Goal: Navigation & Orientation: Find specific page/section

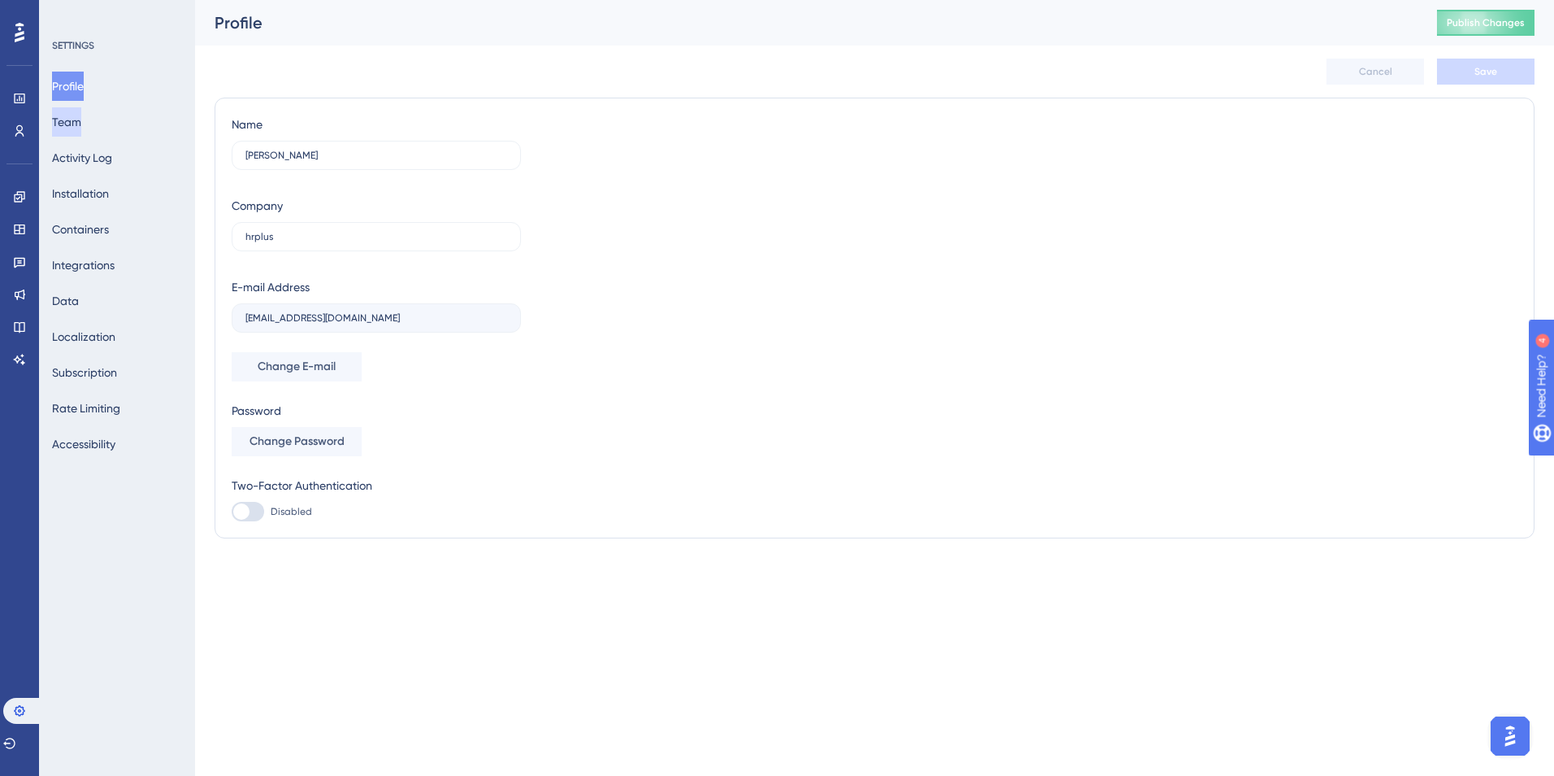
click at [81, 127] on button "Team" at bounding box center [66, 121] width 29 height 29
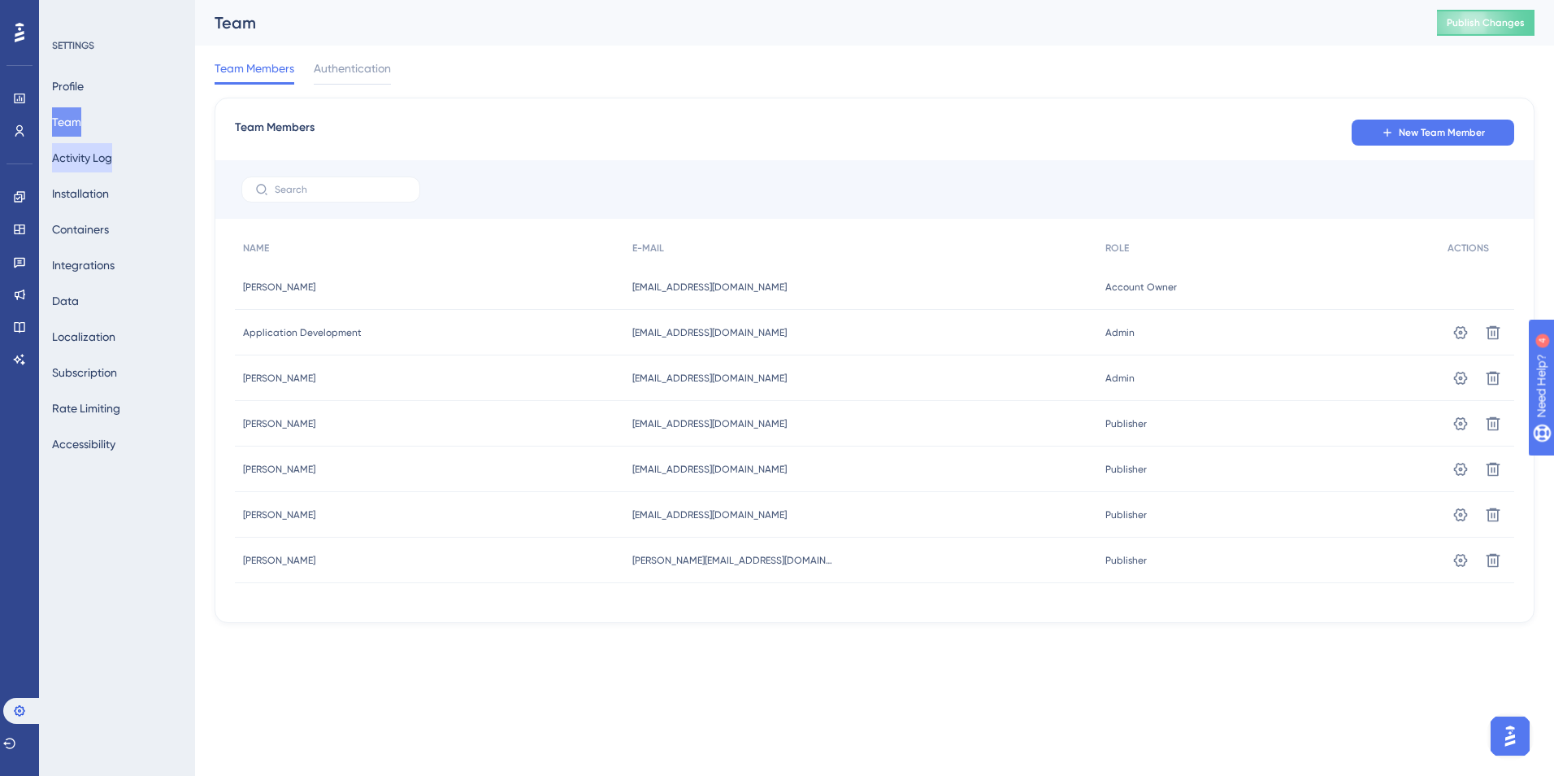
click at [85, 164] on button "Activity Log" at bounding box center [82, 157] width 60 height 29
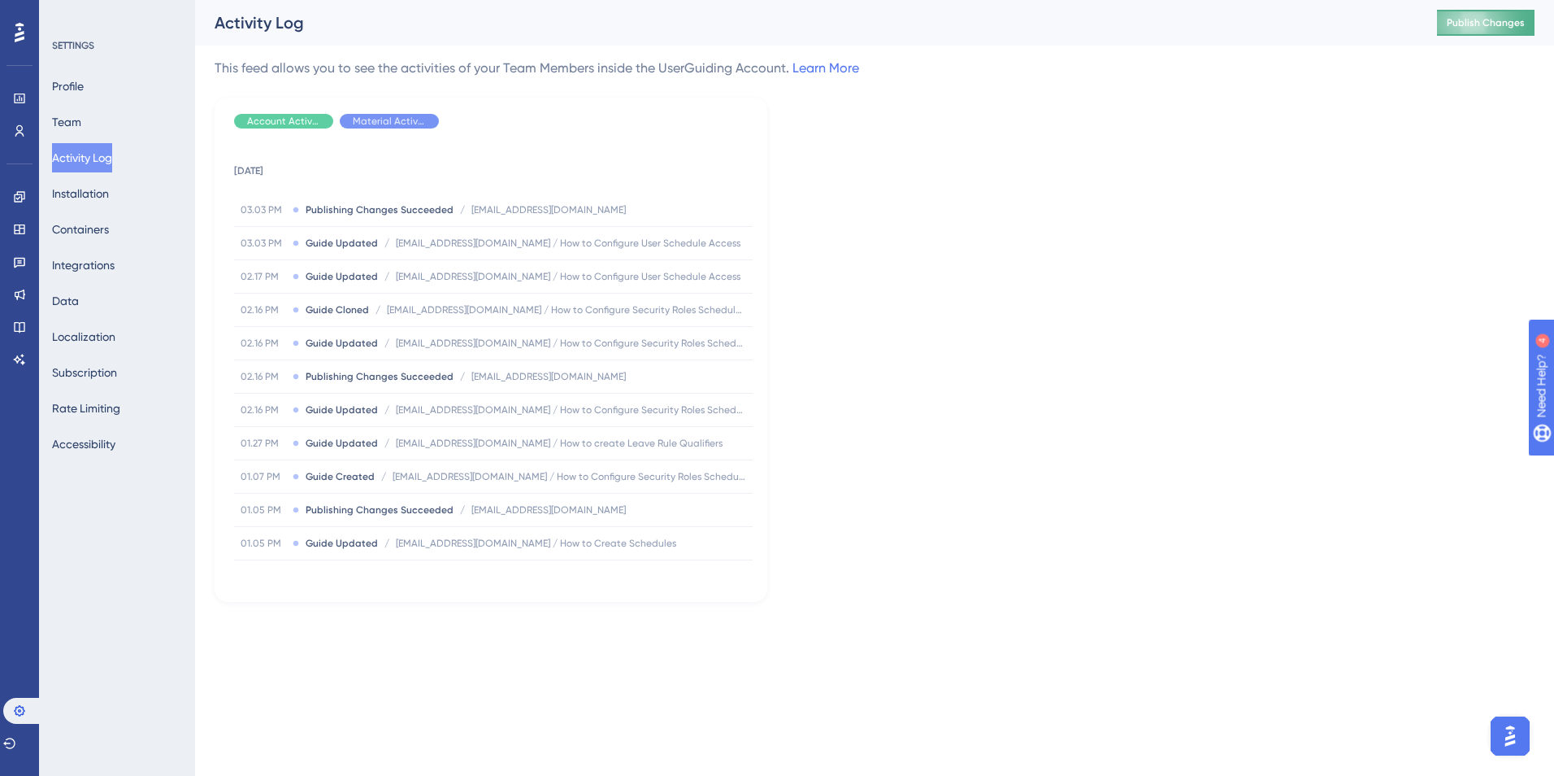
click at [1479, 29] on button "Publish Changes" at bounding box center [1486, 23] width 98 height 26
click at [511, 33] on icon at bounding box center [504, 30] width 16 height 16
click at [111, 269] on button "Integrations" at bounding box center [83, 264] width 63 height 29
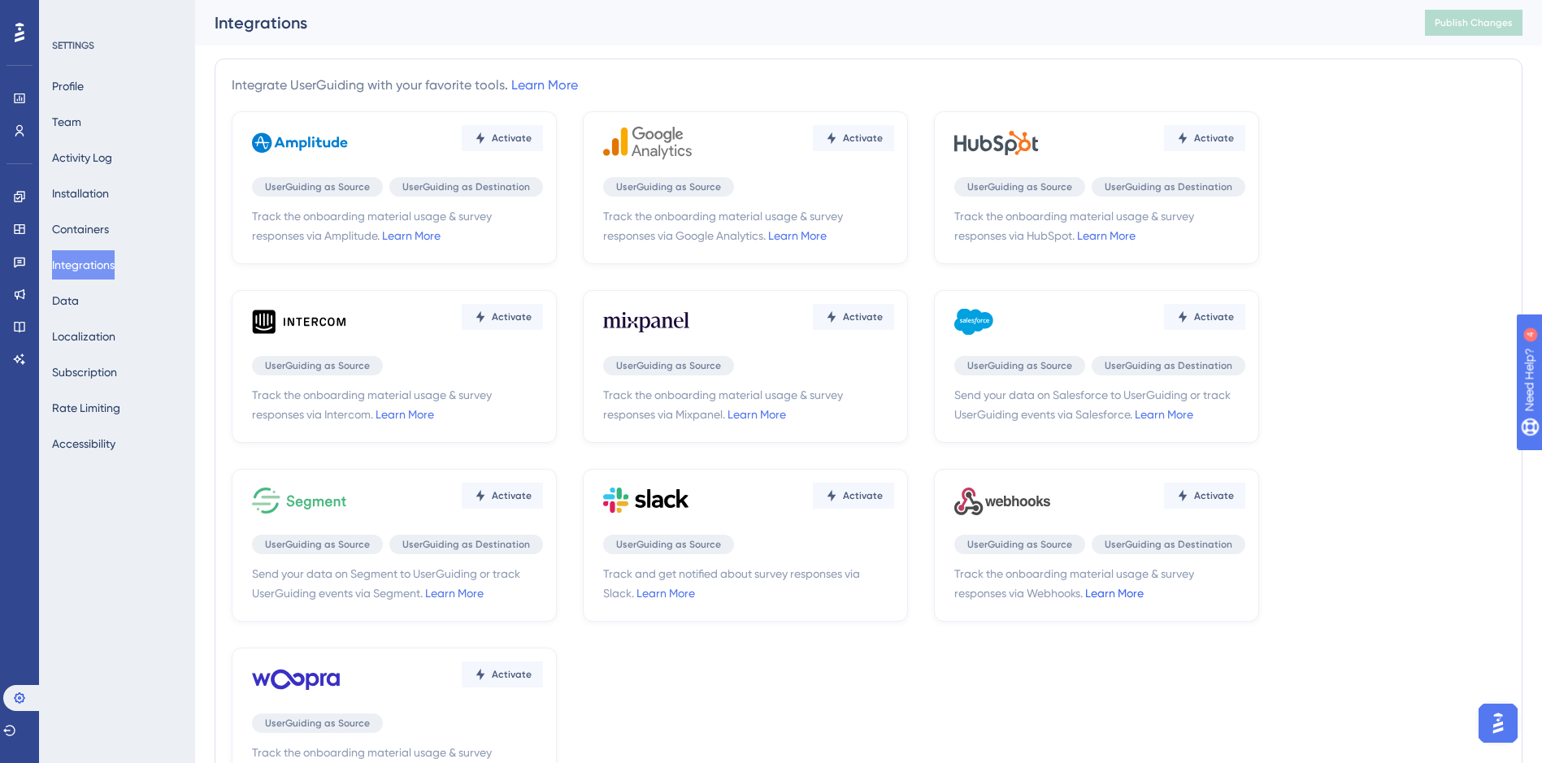
click at [1123, 596] on link "Learn More" at bounding box center [1114, 593] width 59 height 13
click at [99, 332] on button "Localization" at bounding box center [83, 336] width 63 height 29
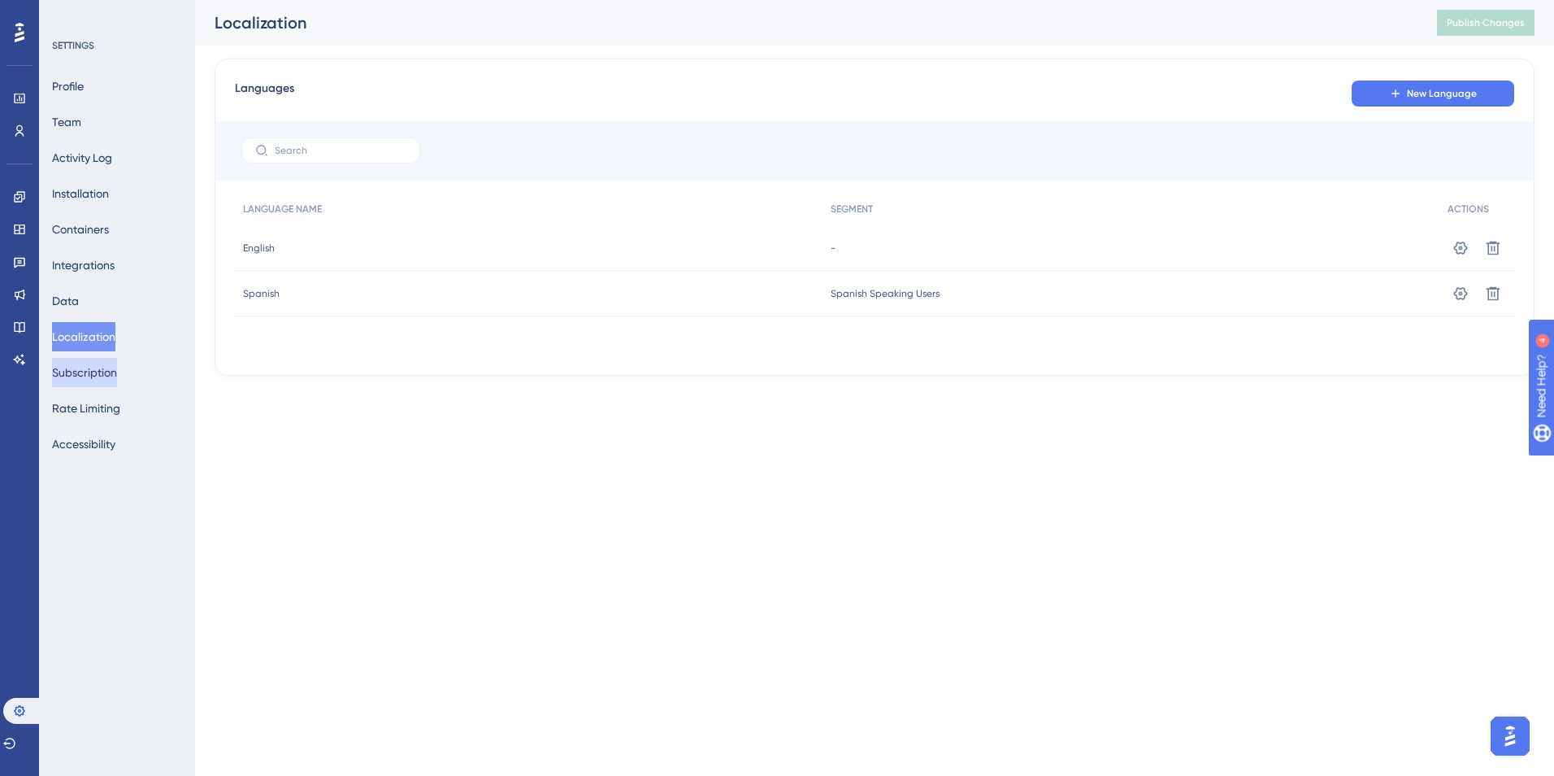
click at [101, 368] on button "Subscription" at bounding box center [84, 372] width 65 height 29
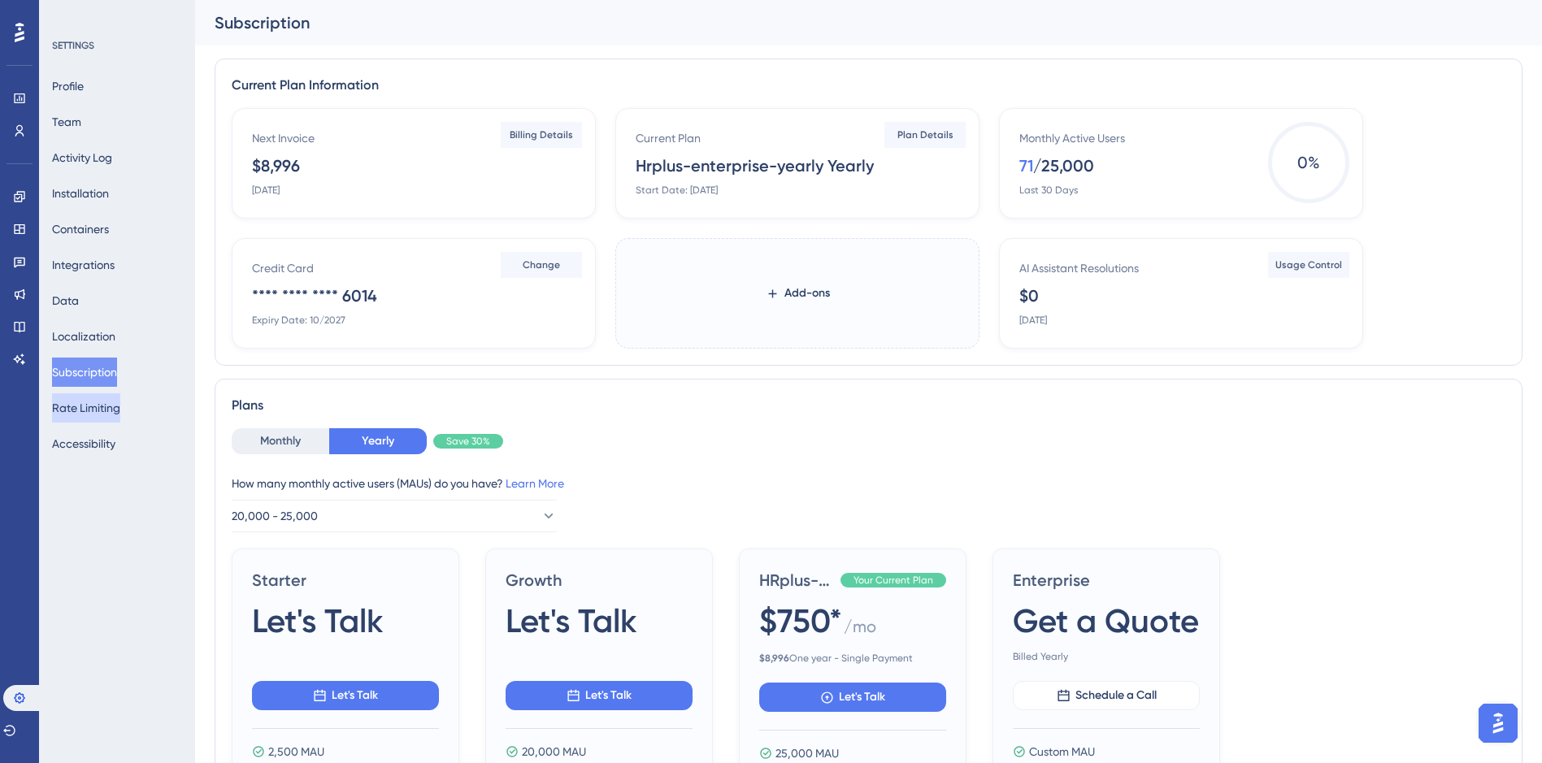
click at [98, 411] on button "Rate Limiting" at bounding box center [86, 407] width 68 height 29
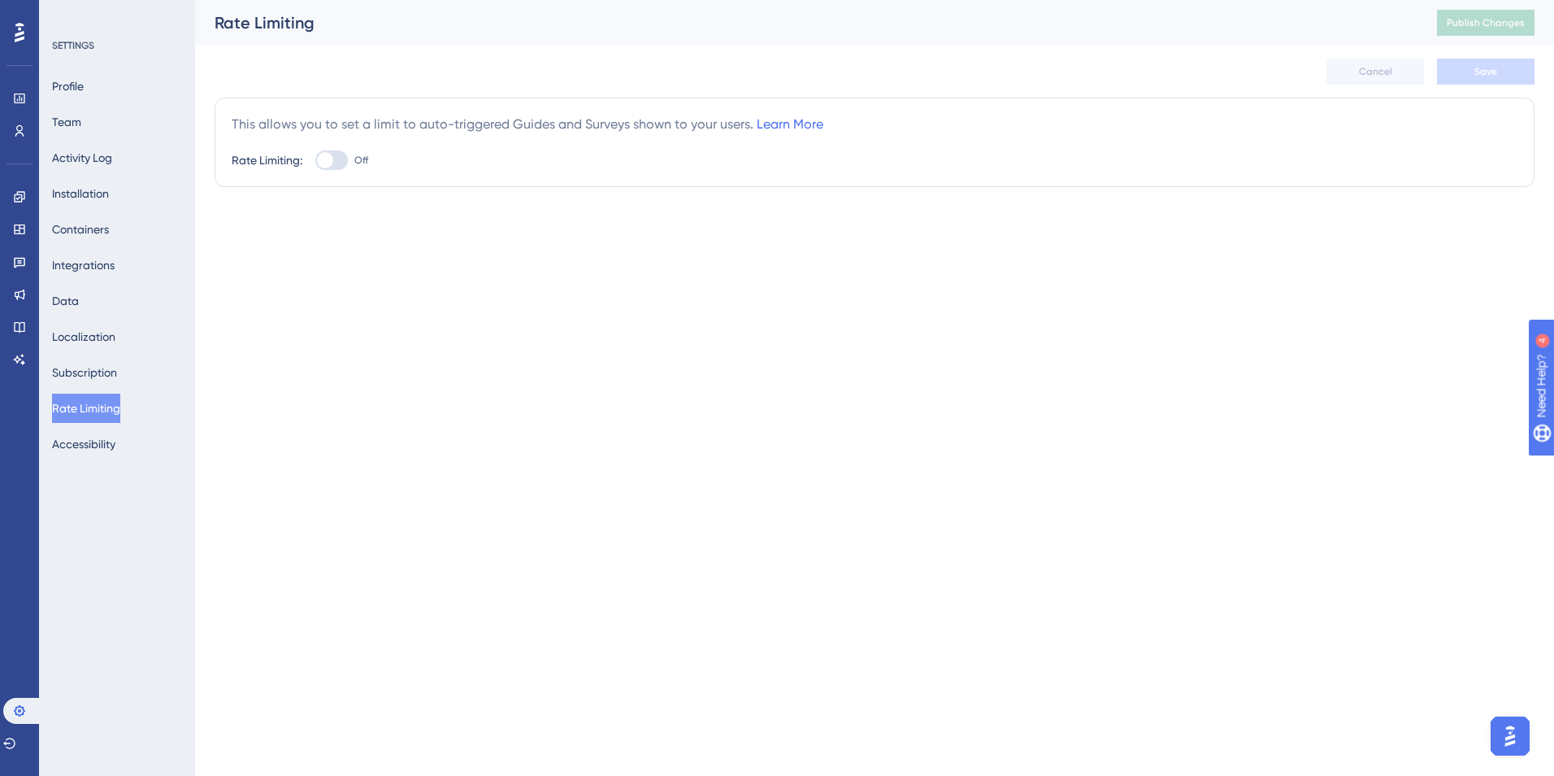
click at [97, 464] on div "SETTINGS Profile Team Activity Log Installation Containers Integrations Data Lo…" at bounding box center [117, 388] width 156 height 776
click at [19, 207] on link at bounding box center [19, 197] width 13 height 26
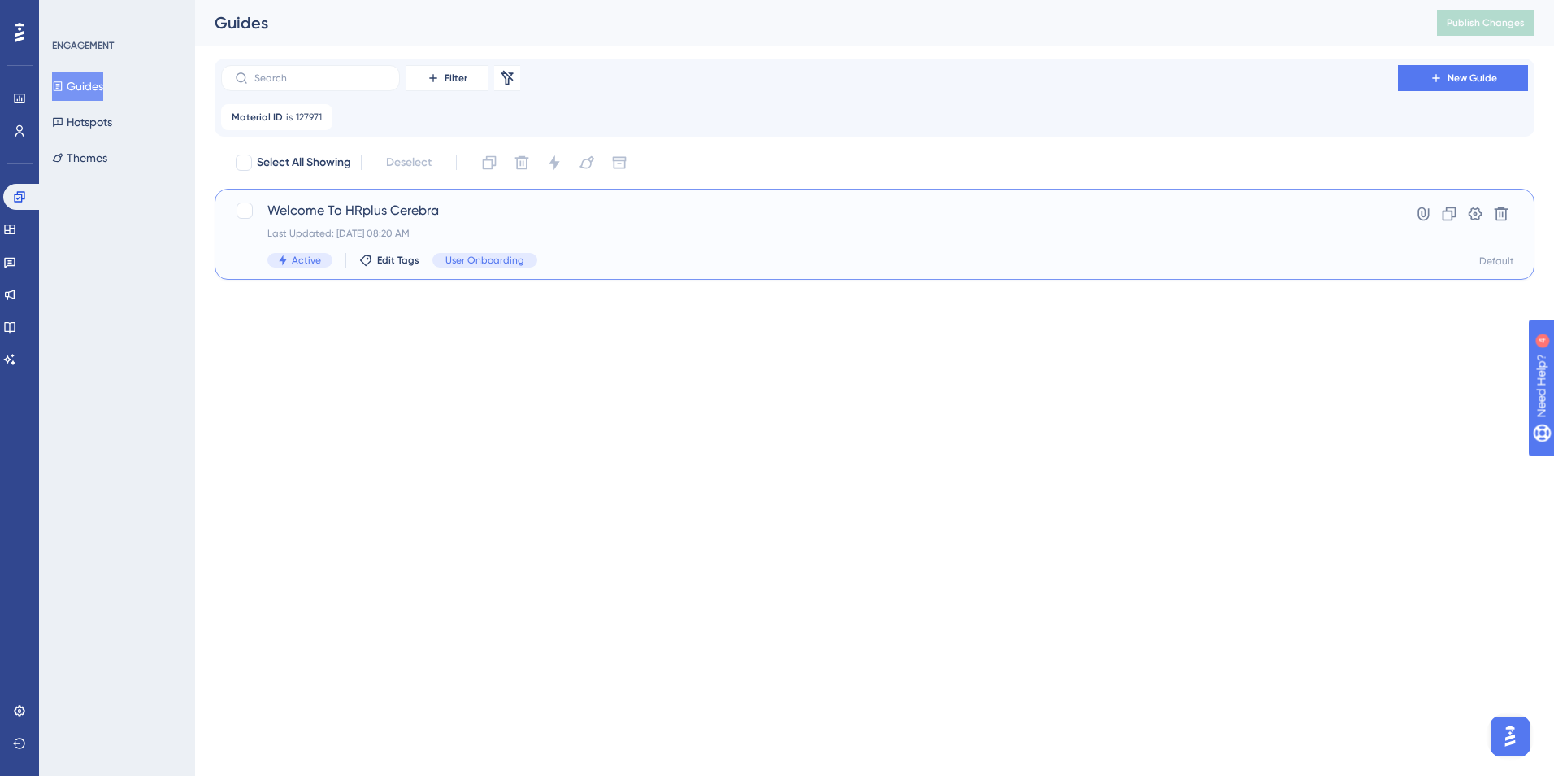
click at [349, 207] on span "Welcome To HRplus Cerebra" at bounding box center [809, 211] width 1084 height 20
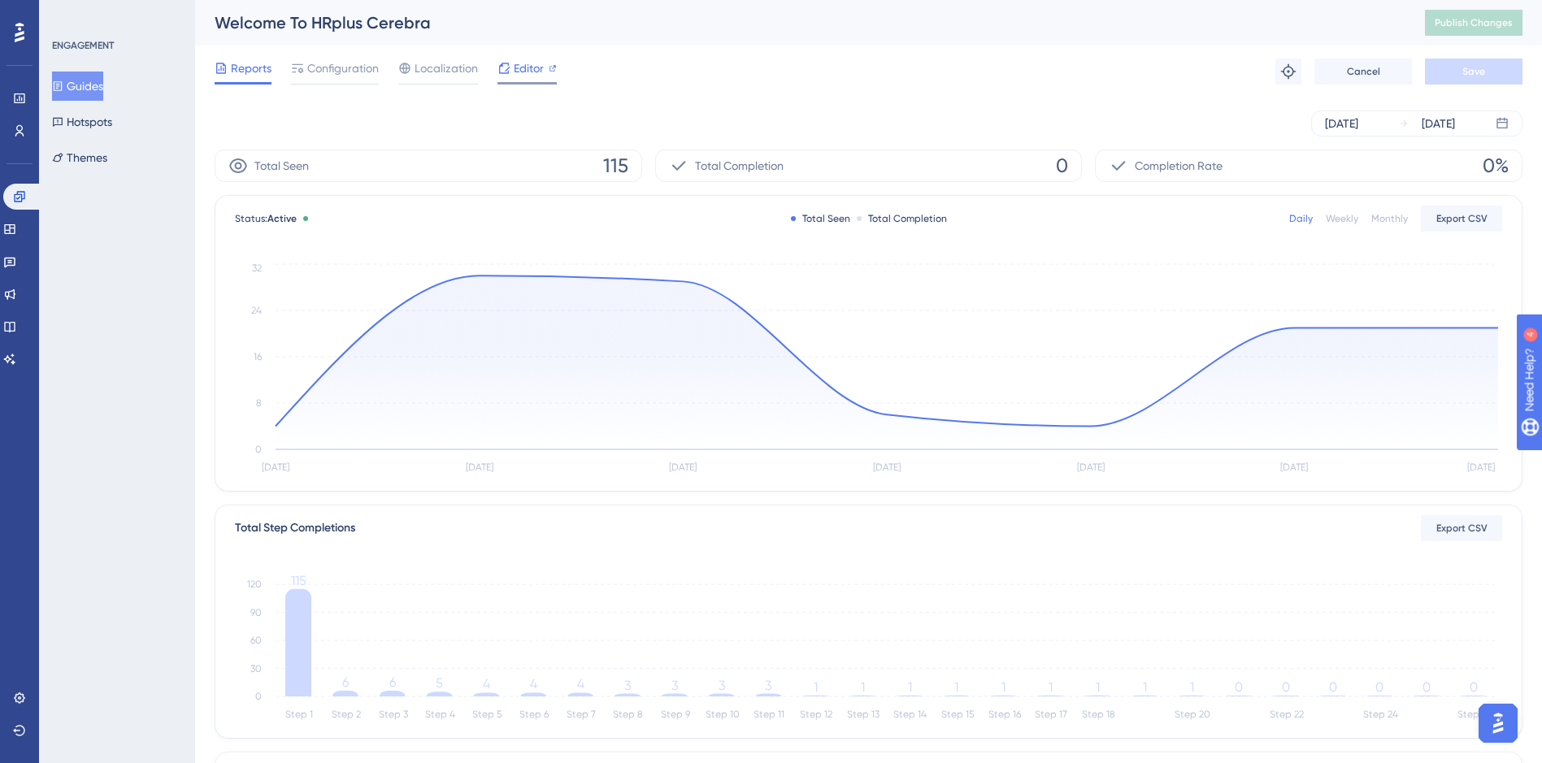
click at [515, 70] on span "Editor" at bounding box center [529, 69] width 30 height 20
